Goal: Task Accomplishment & Management: Use online tool/utility

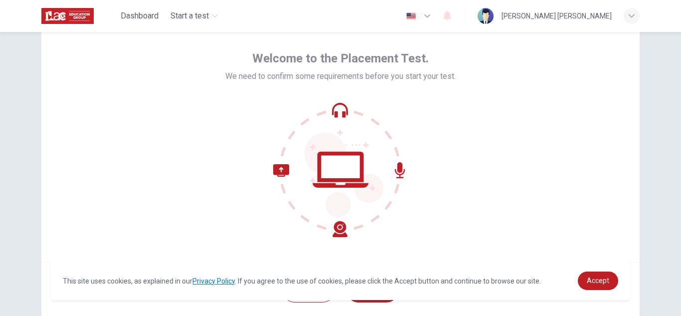
scroll to position [38, 0]
click at [343, 152] on icon at bounding box center [341, 169] width 56 height 36
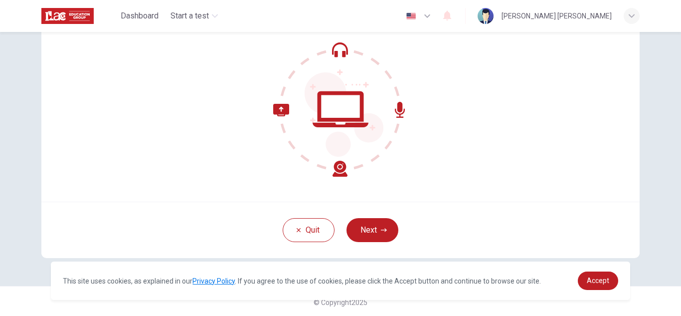
scroll to position [100, 0]
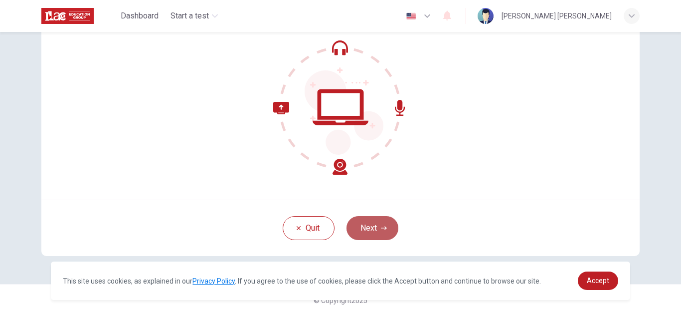
click at [360, 228] on button "Next" at bounding box center [373, 228] width 52 height 24
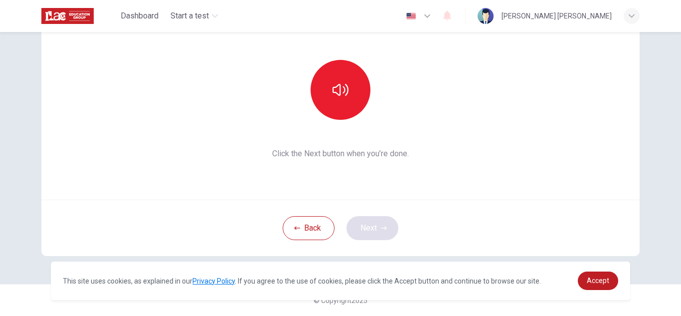
click at [360, 228] on div "Back Next" at bounding box center [340, 228] width 599 height 56
click at [593, 276] on span "Accept" at bounding box center [598, 280] width 22 height 8
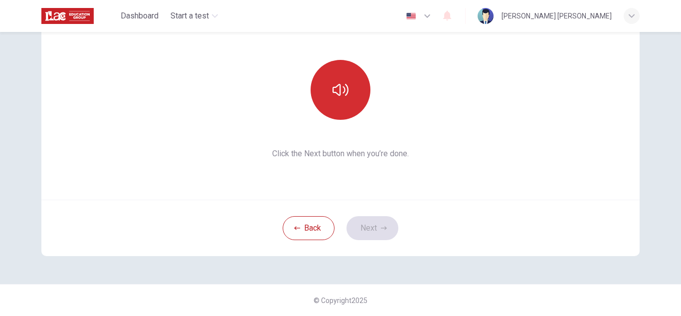
click at [336, 82] on icon "button" at bounding box center [341, 90] width 16 height 16
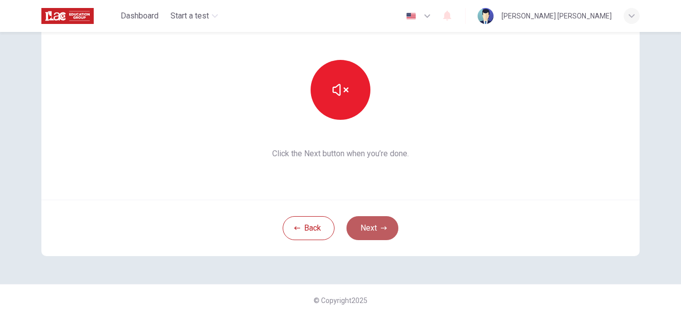
click at [373, 227] on button "Next" at bounding box center [373, 228] width 52 height 24
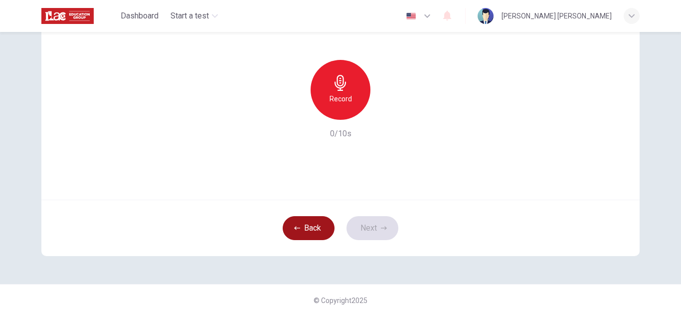
click at [314, 229] on button "Back" at bounding box center [309, 228] width 52 height 24
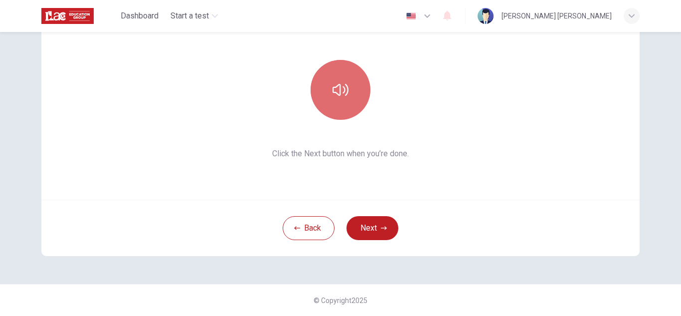
click at [344, 88] on icon "button" at bounding box center [341, 90] width 16 height 16
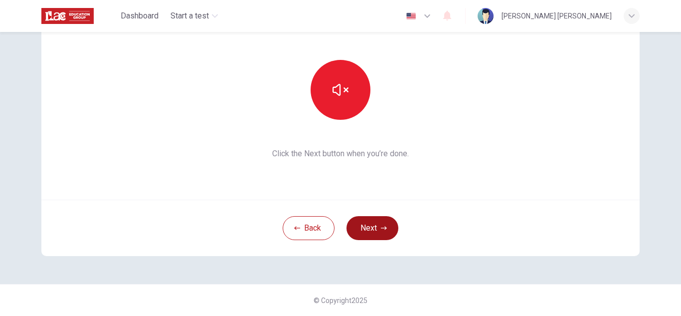
click at [355, 229] on button "Next" at bounding box center [373, 228] width 52 height 24
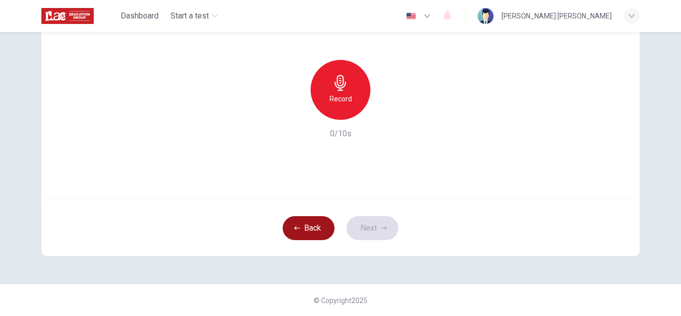
click at [294, 219] on button "Back" at bounding box center [309, 228] width 52 height 24
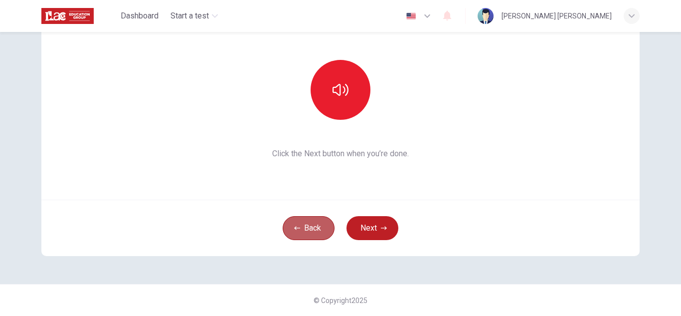
click at [294, 219] on button "Back" at bounding box center [309, 228] width 52 height 24
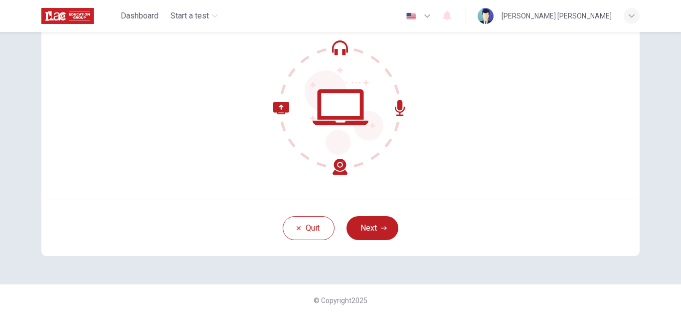
click at [329, 85] on icon at bounding box center [344, 112] width 79 height 84
click at [187, 18] on span "Start a test" at bounding box center [190, 16] width 38 height 12
click at [136, 15] on span "Dashboard" at bounding box center [140, 16] width 38 height 12
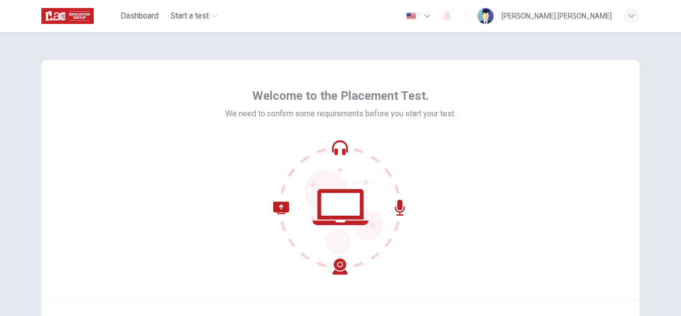
click at [344, 154] on icon at bounding box center [340, 207] width 135 height 135
click at [340, 229] on icon at bounding box center [340, 207] width 135 height 135
click at [372, 95] on span "Welcome to the Placement Test." at bounding box center [340, 96] width 177 height 16
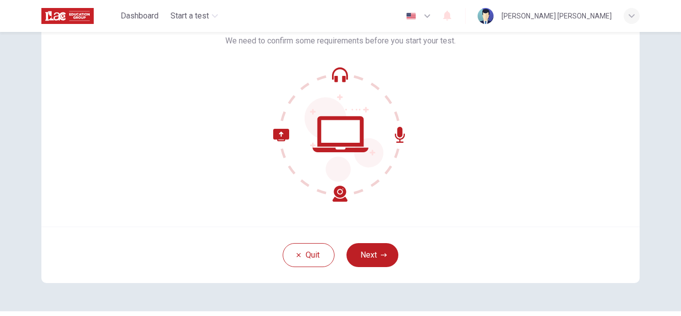
scroll to position [74, 0]
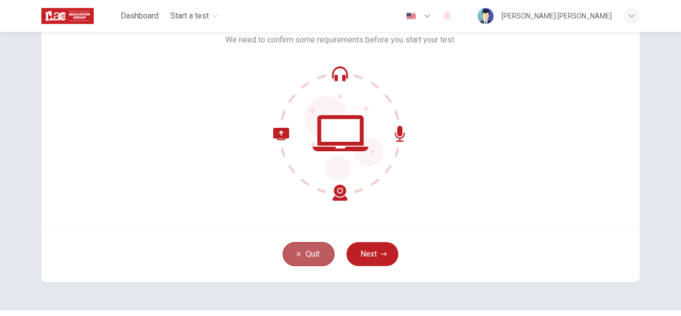
click at [296, 254] on icon "button" at bounding box center [299, 254] width 6 height 6
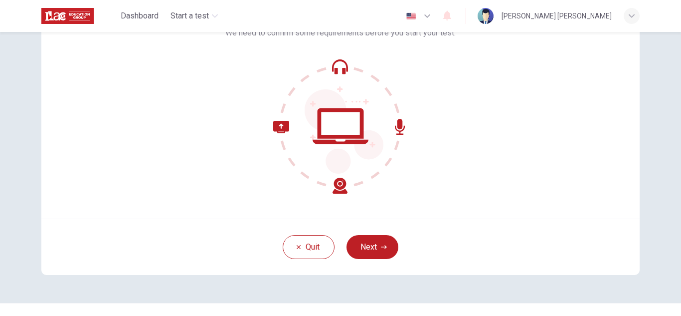
scroll to position [83, 0]
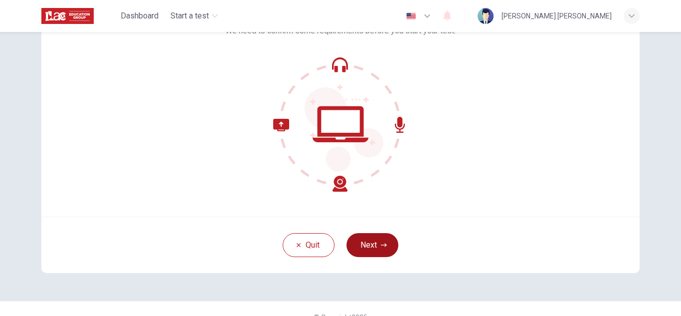
click at [382, 241] on button "Next" at bounding box center [373, 245] width 52 height 24
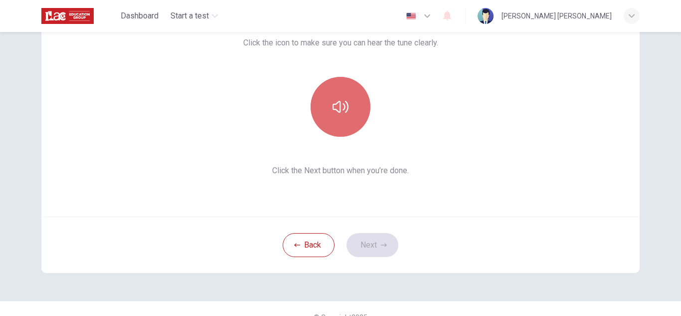
click at [344, 99] on icon "button" at bounding box center [341, 107] width 16 height 16
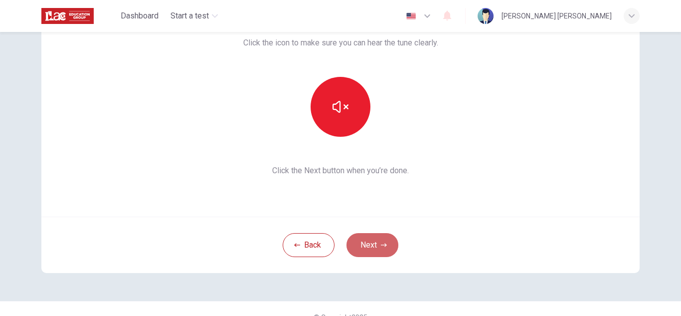
click at [376, 250] on button "Next" at bounding box center [373, 245] width 52 height 24
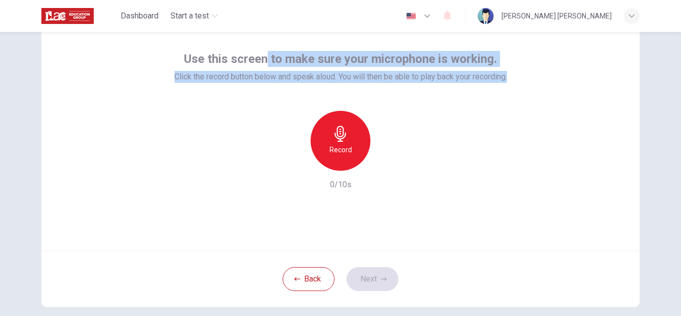
scroll to position [0, 0]
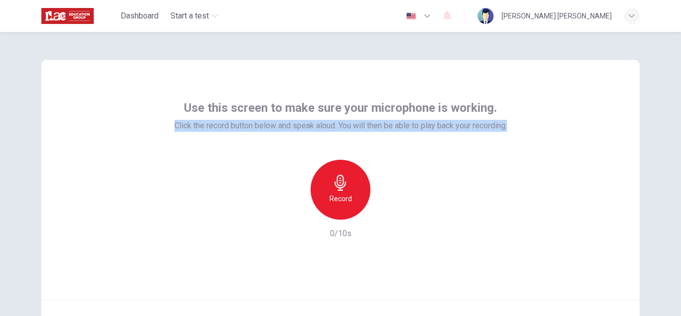
drag, startPoint x: 512, startPoint y: 41, endPoint x: 132, endPoint y: 85, distance: 382.2
click at [132, 85] on div "Use this screen to make sure your microphone is working. Click the record butto…" at bounding box center [340, 179] width 599 height 239
click at [339, 185] on icon "button" at bounding box center [340, 183] width 11 height 16
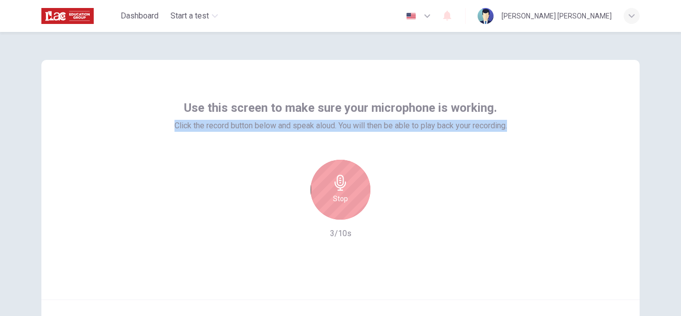
click at [339, 186] on icon "button" at bounding box center [341, 183] width 16 height 16
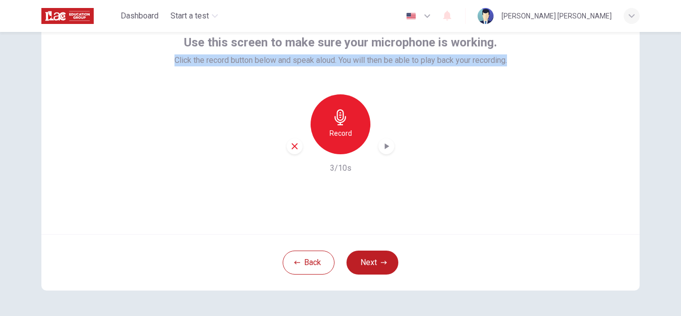
scroll to position [91, 0]
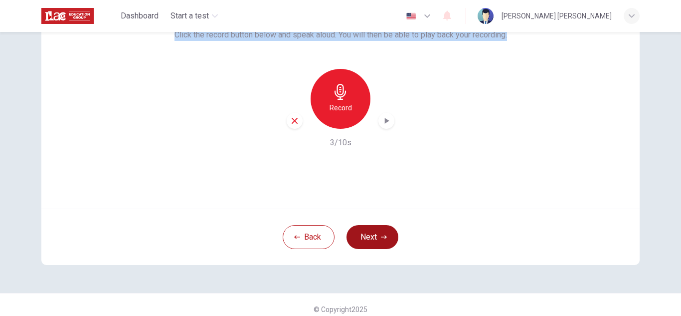
click at [375, 240] on button "Next" at bounding box center [373, 237] width 52 height 24
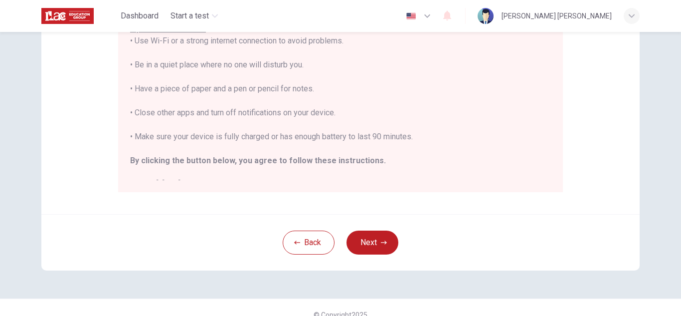
scroll to position [225, 0]
click at [310, 232] on button "Back" at bounding box center [309, 241] width 52 height 24
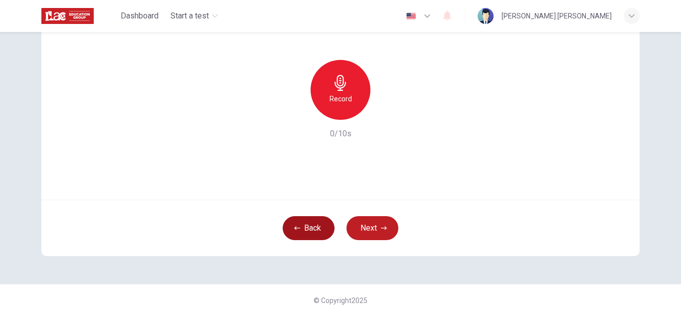
click at [293, 224] on button "Back" at bounding box center [309, 228] width 52 height 24
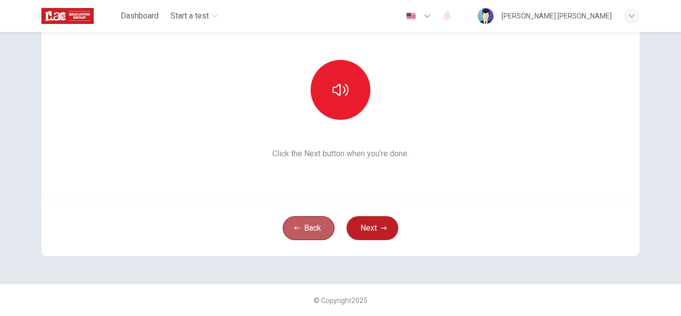
click at [293, 224] on button "Back" at bounding box center [309, 228] width 52 height 24
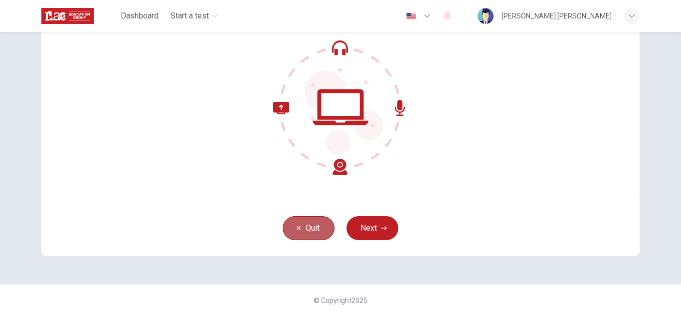
click at [293, 224] on button "Quit" at bounding box center [309, 228] width 52 height 24
